Goal: Navigation & Orientation: Find specific page/section

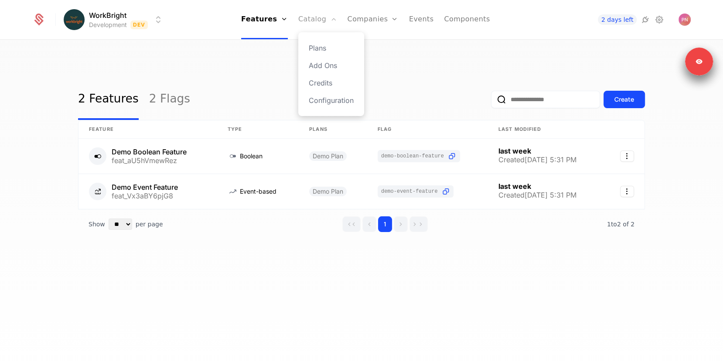
click at [314, 17] on link "Catalog" at bounding box center [317, 19] width 39 height 39
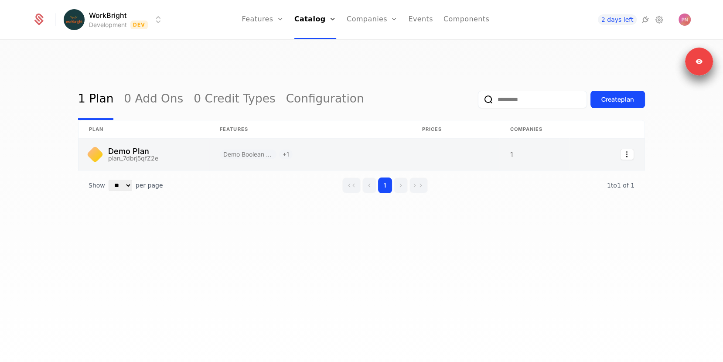
click at [223, 139] on link at bounding box center [310, 154] width 202 height 31
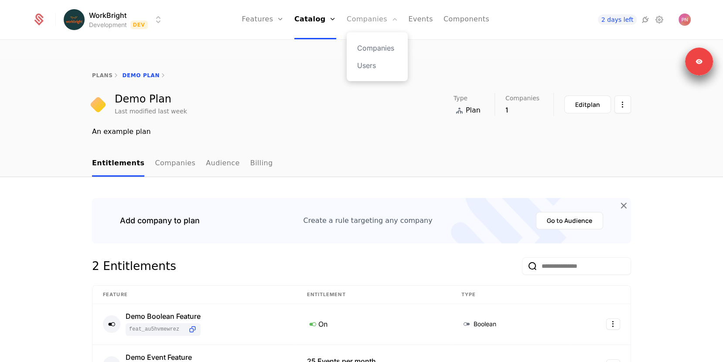
click at [368, 20] on link "Companies" at bounding box center [372, 19] width 51 height 39
